Goal: Information Seeking & Learning: Learn about a topic

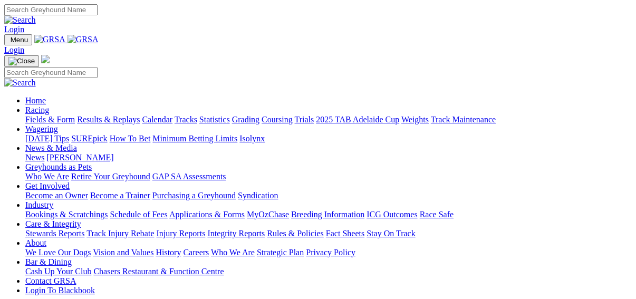
click at [112, 115] on link "Results & Replays" at bounding box center [108, 119] width 63 height 9
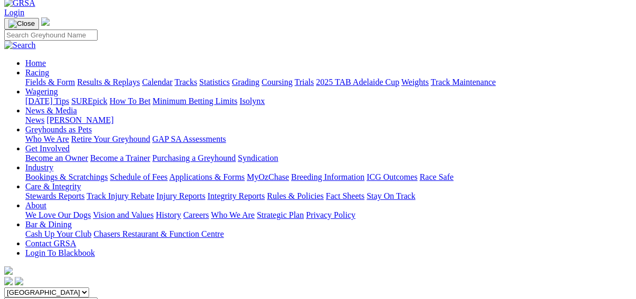
scroll to position [84, 0]
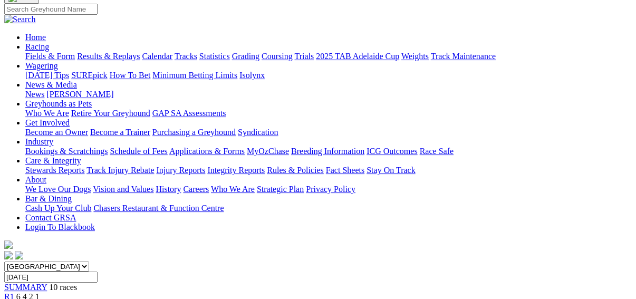
scroll to position [84, 0]
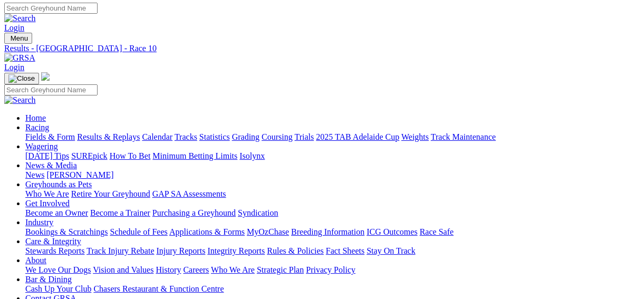
scroll to position [0, 0]
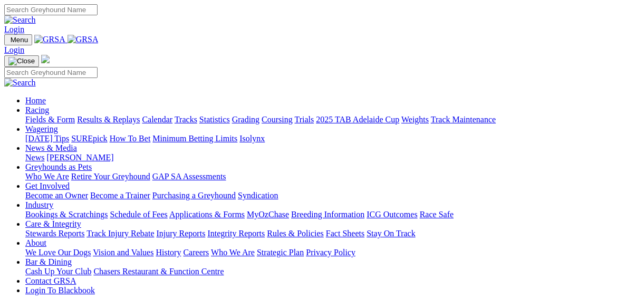
click at [114, 115] on link "Results & Replays" at bounding box center [108, 119] width 63 height 9
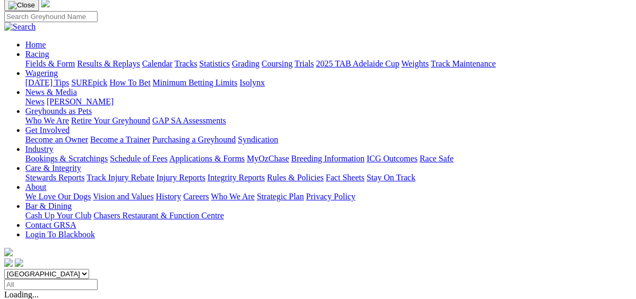
scroll to position [84, 0]
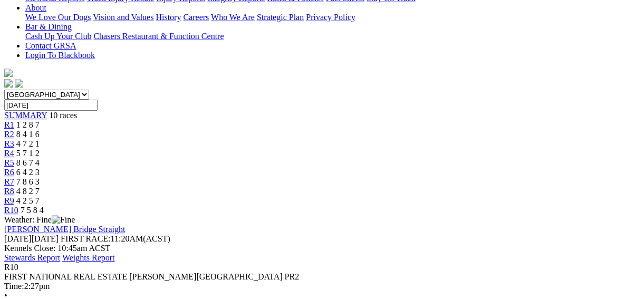
scroll to position [240, 0]
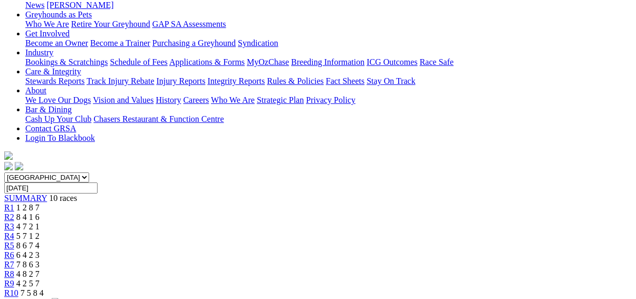
scroll to position [28, 0]
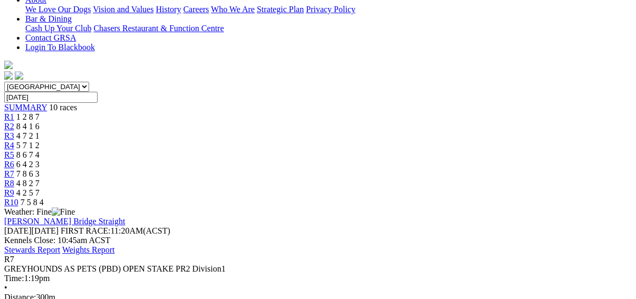
scroll to position [42, 0]
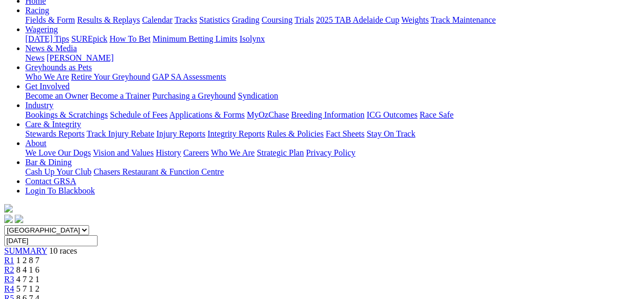
scroll to position [42, 0]
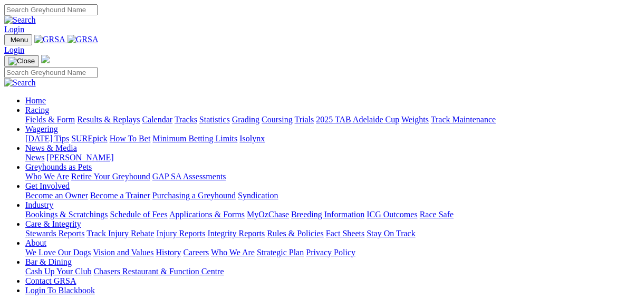
click at [25, 115] on link "Fields & Form" at bounding box center [50, 119] width 50 height 9
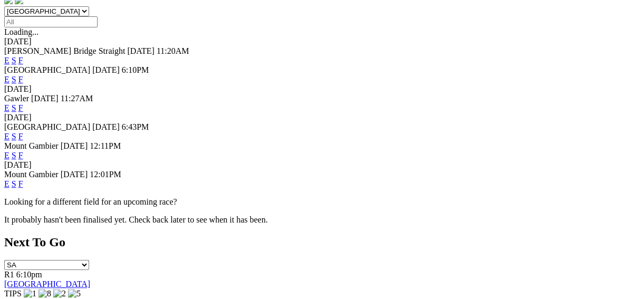
scroll to position [253, 0]
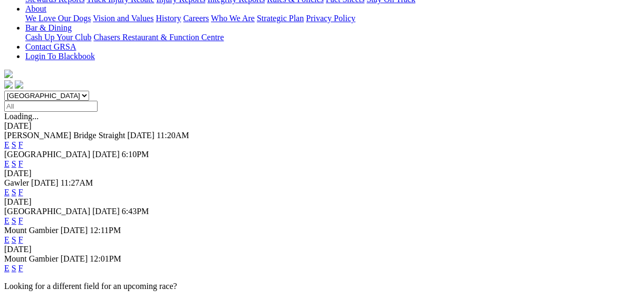
click at [23, 216] on link "F" at bounding box center [20, 220] width 5 height 9
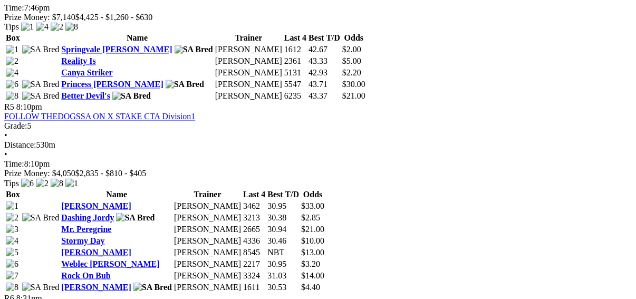
scroll to position [1013, 0]
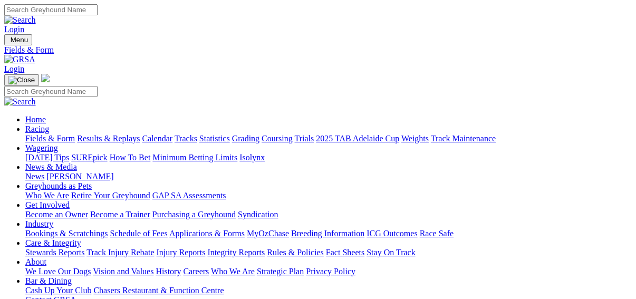
click at [115, 134] on link "Results & Replays" at bounding box center [108, 138] width 63 height 9
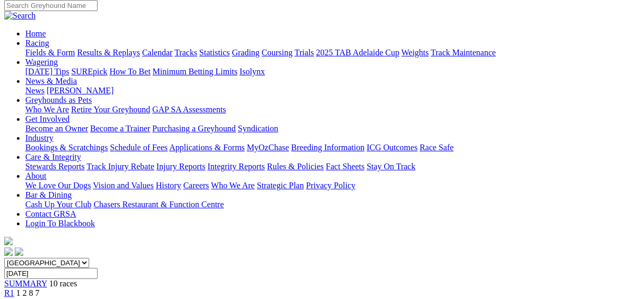
scroll to position [42, 0]
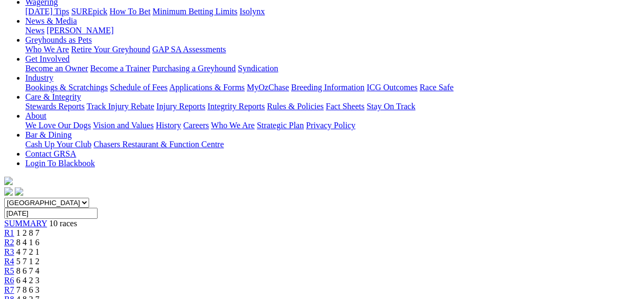
scroll to position [127, 0]
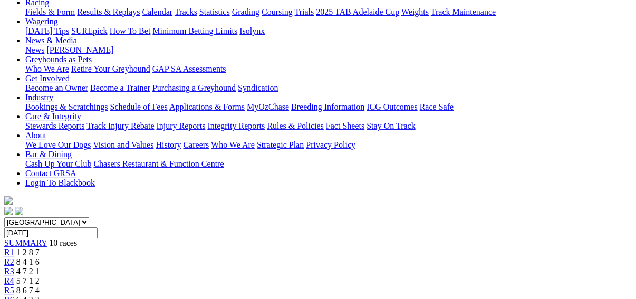
click at [14, 295] on span "R6" at bounding box center [9, 299] width 10 height 9
click at [14, 286] on link "R5" at bounding box center [9, 290] width 10 height 9
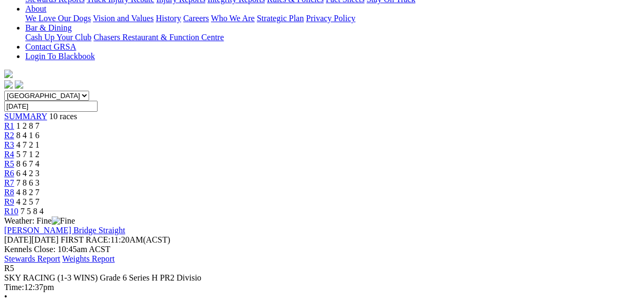
scroll to position [84, 0]
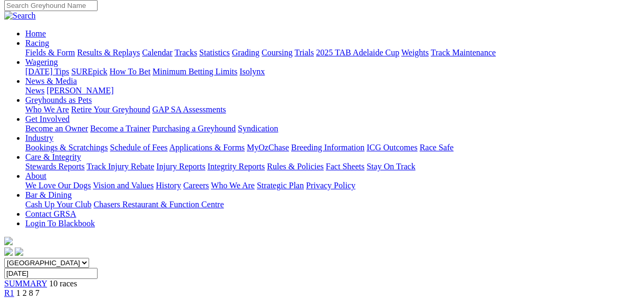
scroll to position [84, 0]
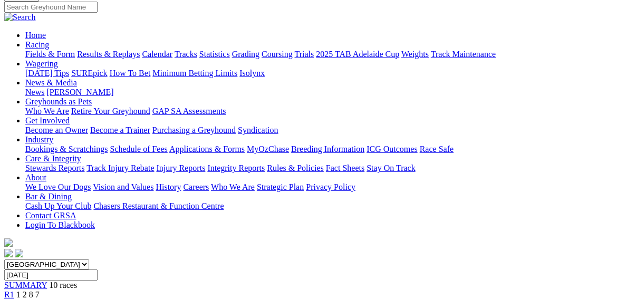
click at [14, 299] on span "R2" at bounding box center [9, 304] width 10 height 9
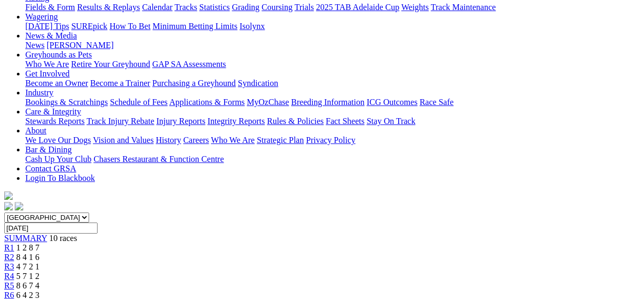
scroll to position [127, 0]
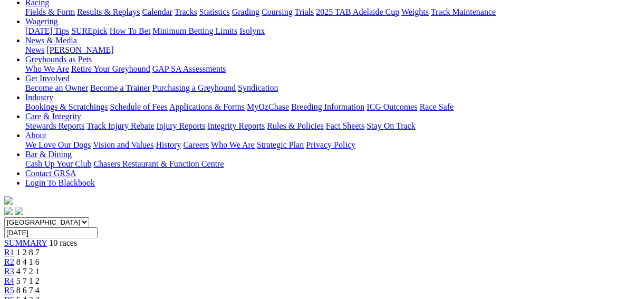
click at [14, 248] on span "R1" at bounding box center [9, 252] width 10 height 9
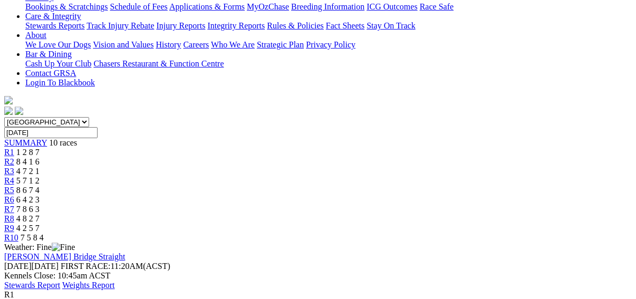
scroll to position [127, 0]
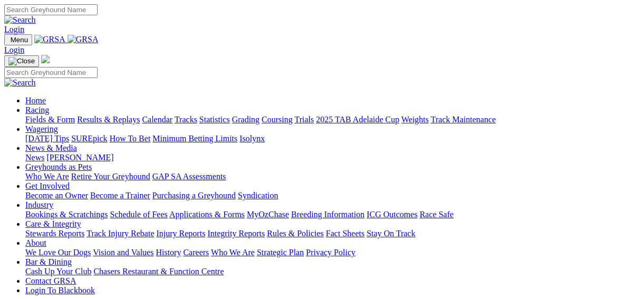
click at [32, 115] on link "Fields & Form" at bounding box center [50, 119] width 50 height 9
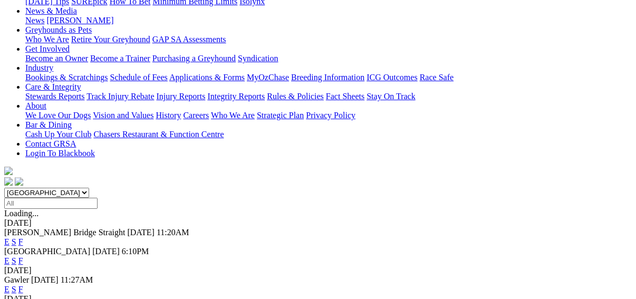
scroll to position [169, 0]
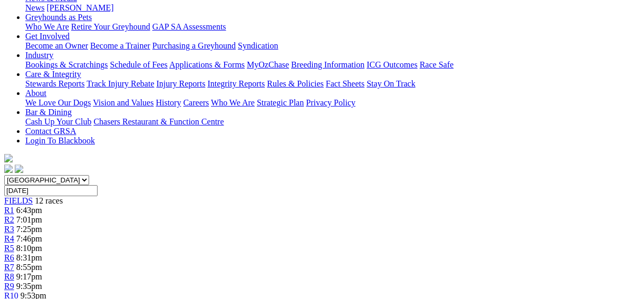
scroll to position [84, 0]
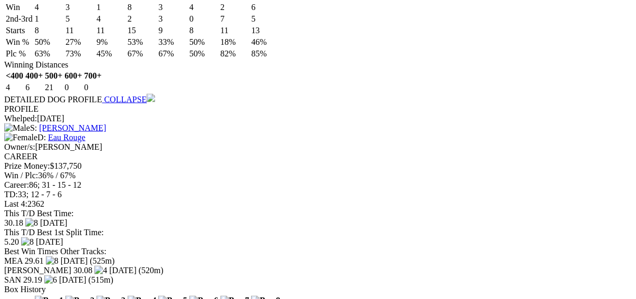
scroll to position [1351, 0]
